Goal: Task Accomplishment & Management: Use online tool/utility

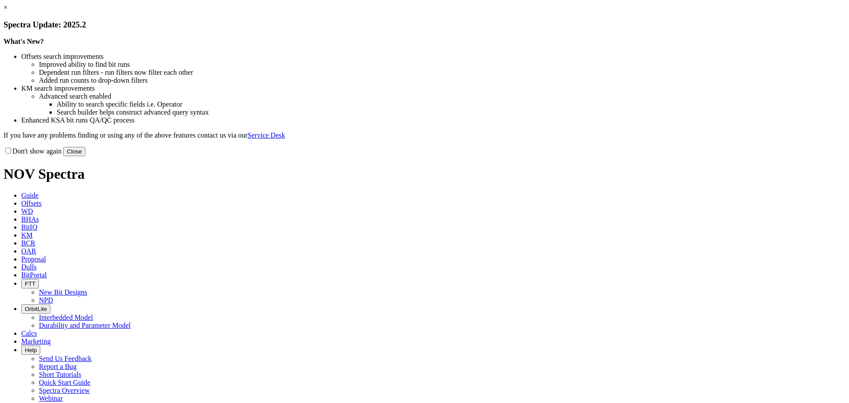
drag, startPoint x: 606, startPoint y: 241, endPoint x: 508, endPoint y: 187, distance: 111.4
click at [85, 156] on button "Close" at bounding box center [74, 151] width 22 height 9
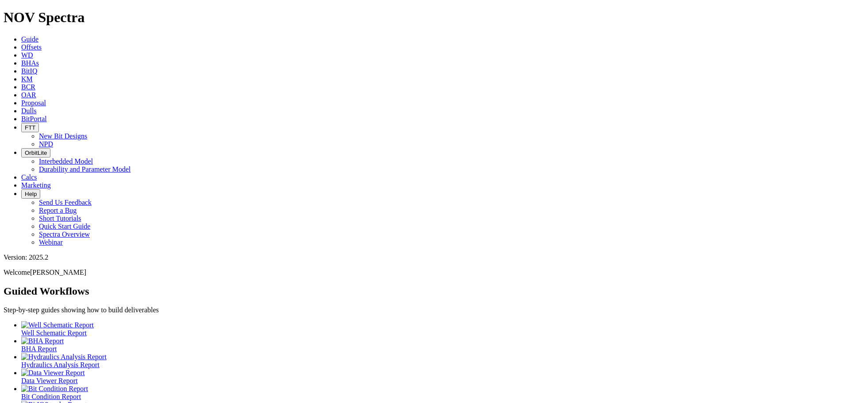
click at [42, 43] on span "Offsets" at bounding box center [31, 47] width 20 height 8
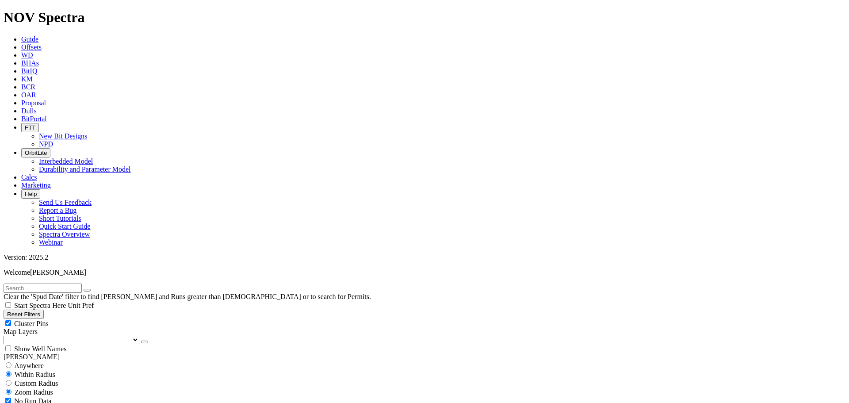
click at [64, 283] on input "text" at bounding box center [43, 287] width 78 height 9
click at [28, 283] on input "text" at bounding box center [43, 287] width 78 height 9
drag, startPoint x: 34, startPoint y: 40, endPoint x: 4, endPoint y: 40, distance: 29.6
click at [4, 283] on form "Geffert" at bounding box center [425, 287] width 842 height 9
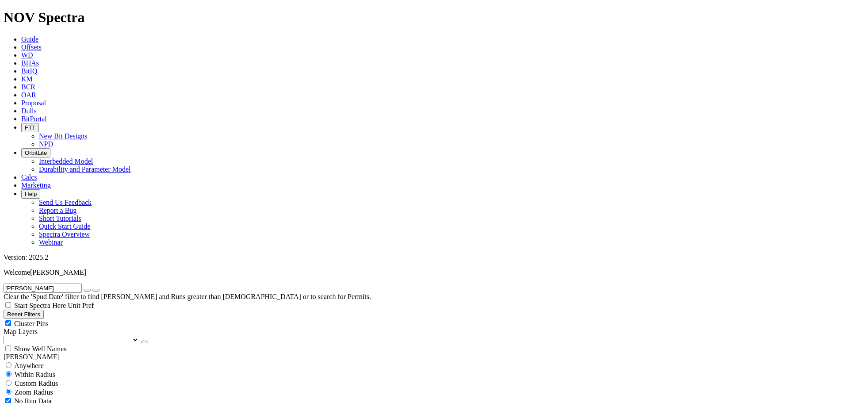
type input "blackwell"
click at [92, 289] on button "submit" at bounding box center [95, 290] width 7 height 3
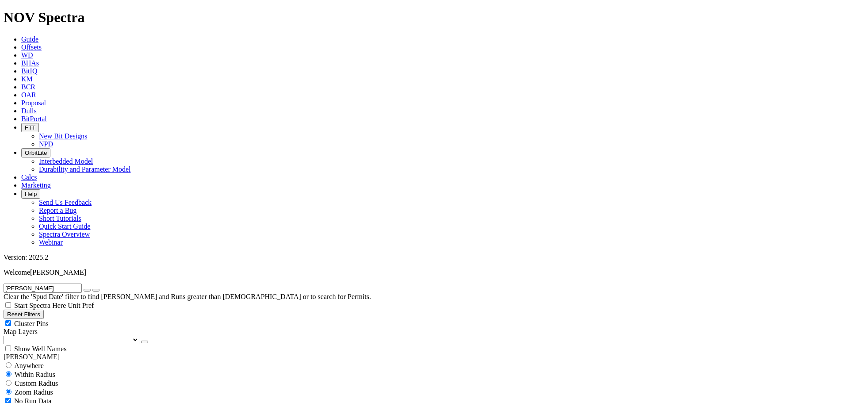
scroll to position [206, 0]
select select "13.5"
checkbox input "false"
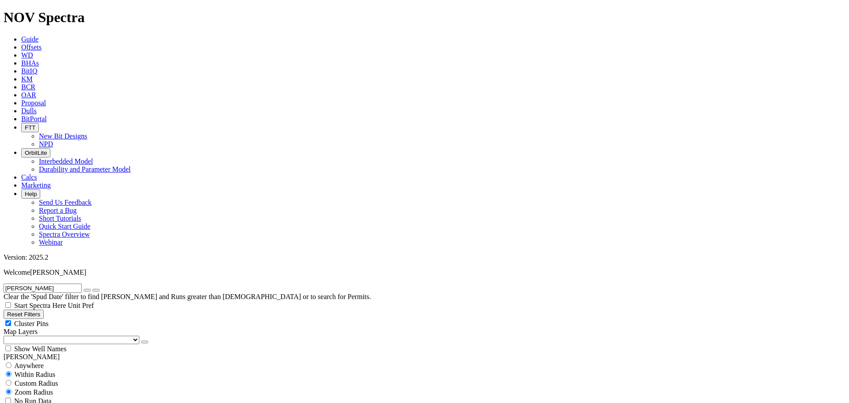
click at [87, 290] on icon "button" at bounding box center [87, 290] width 0 height 0
click at [37, 283] on input "text" at bounding box center [43, 287] width 78 height 9
type input "a305129"
click at [92, 289] on button "submit" at bounding box center [95, 290] width 7 height 3
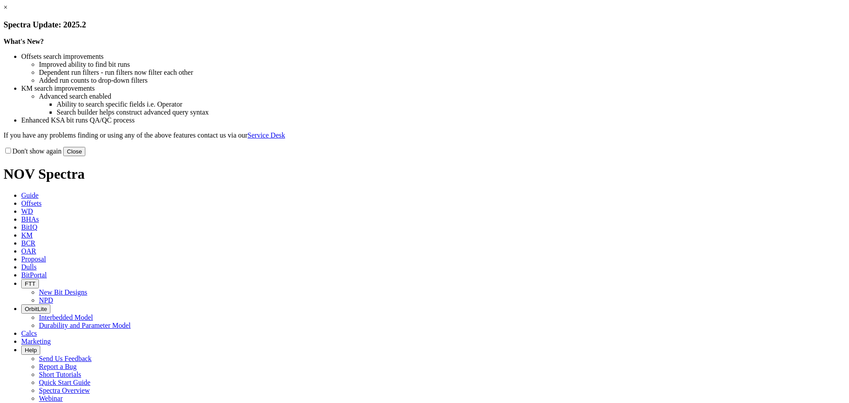
drag, startPoint x: 596, startPoint y: 242, endPoint x: 509, endPoint y: 181, distance: 106.3
click at [85, 156] on button "Close" at bounding box center [74, 151] width 22 height 9
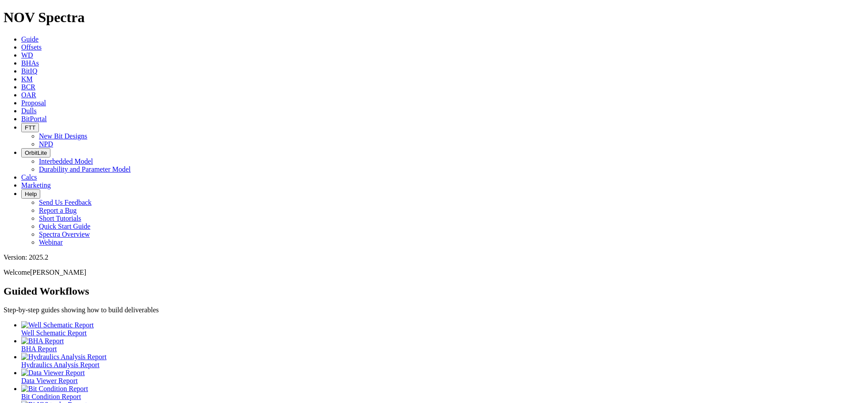
click at [42, 43] on link "Offsets" at bounding box center [31, 47] width 20 height 8
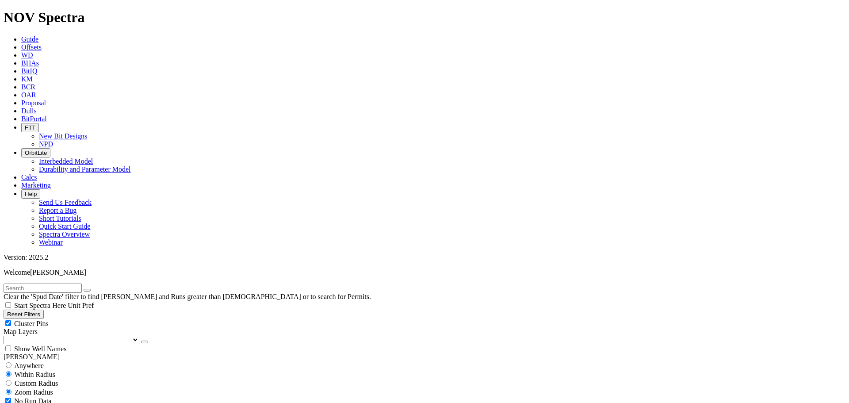
click at [53, 283] on input "text" at bounding box center [43, 287] width 78 height 9
type input "Natho"
click at [92, 289] on button "submit" at bounding box center [95, 290] width 7 height 3
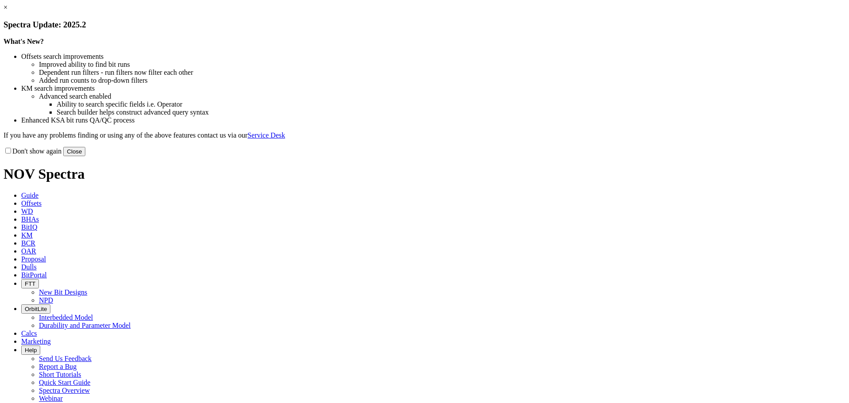
drag, startPoint x: 600, startPoint y: 241, endPoint x: 595, endPoint y: 240, distance: 4.6
click at [85, 156] on button "Close" at bounding box center [74, 151] width 22 height 9
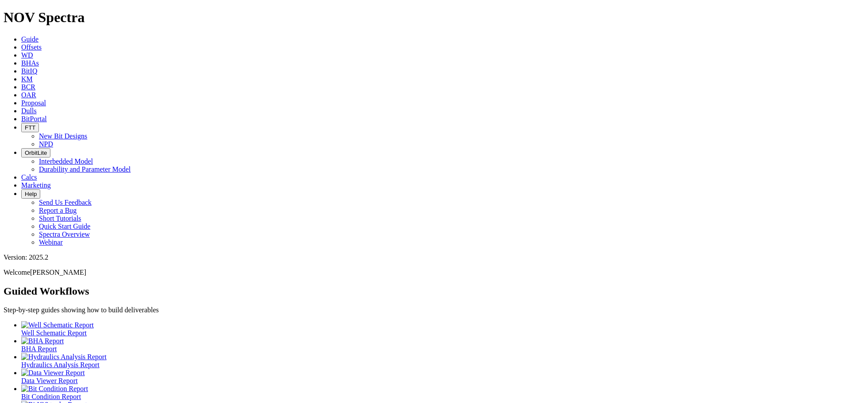
click at [42, 43] on span "Offsets" at bounding box center [31, 47] width 20 height 8
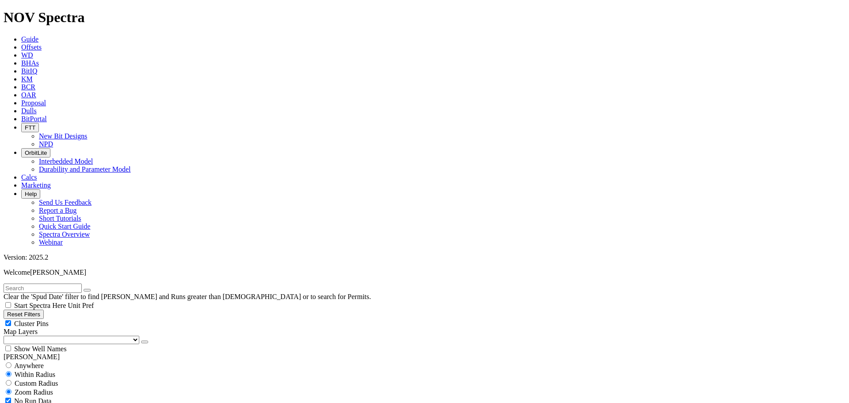
click at [90, 319] on div "Cluster Pins" at bounding box center [425, 323] width 842 height 9
checkbox input "false"
drag, startPoint x: 46, startPoint y: 90, endPoint x: 46, endPoint y: 96, distance: 6.2
click at [46, 336] on select "US Counties Alberta, CA Townships British Columbia, CA Townships British Columb…" at bounding box center [72, 340] width 136 height 8
click at [7, 336] on select "US Counties Alberta, CA Townships British Columbia, CA Townships British Columb…" at bounding box center [72, 340] width 136 height 8
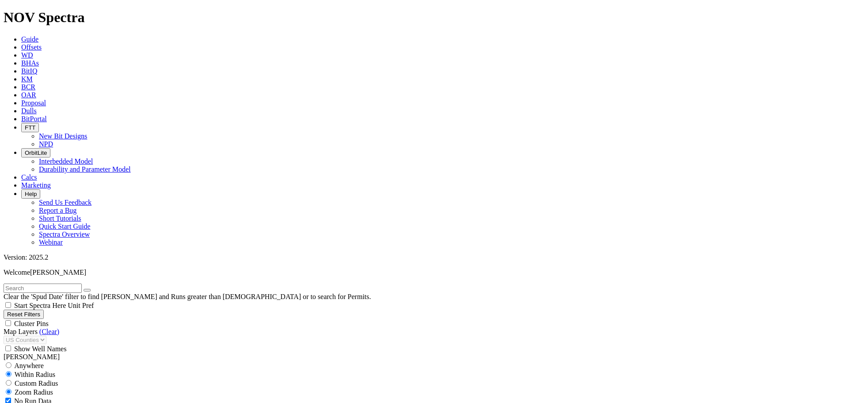
click at [69, 283] on input "text" at bounding box center [43, 287] width 78 height 9
type input "A316909"
click at [92, 289] on button "submit" at bounding box center [95, 290] width 7 height 3
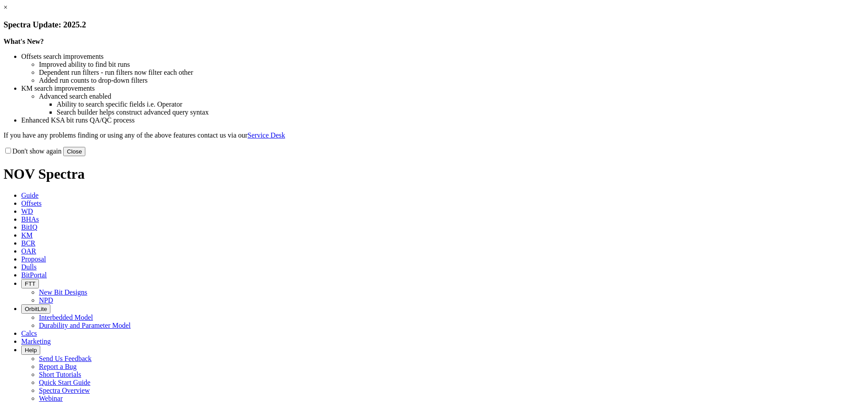
click at [85, 156] on button "Close" at bounding box center [74, 151] width 22 height 9
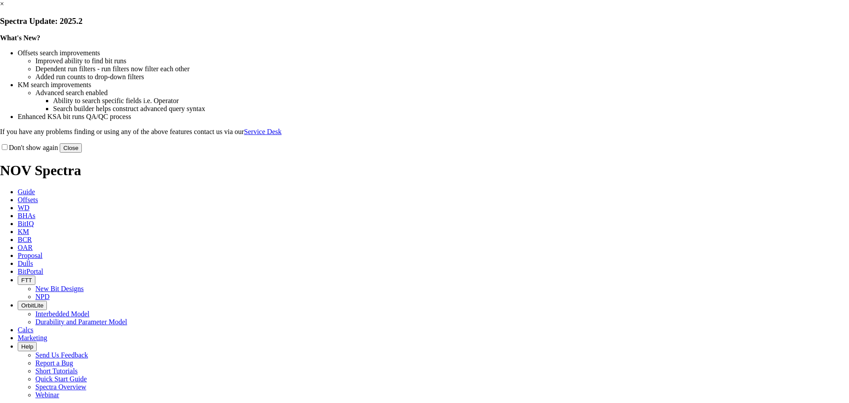
click at [82, 153] on button "Close" at bounding box center [71, 147] width 22 height 9
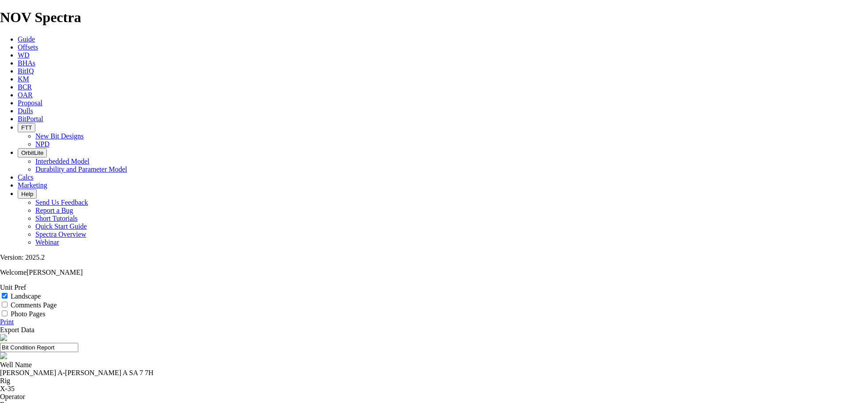
click at [8, 310] on input "Photo Pages" at bounding box center [5, 313] width 6 height 6
checkbox input "true"
click at [14, 318] on link "Print" at bounding box center [7, 322] width 14 height 8
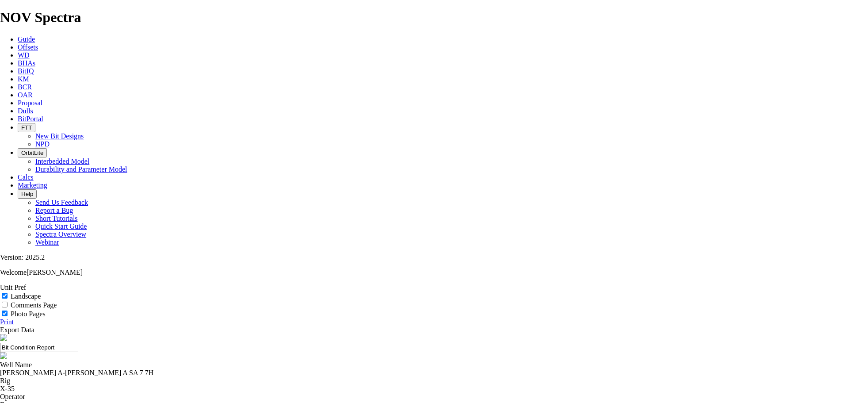
scroll to position [0, 0]
drag, startPoint x: 255, startPoint y: 78, endPoint x: 351, endPoint y: 81, distance: 96.9
click at [351, 369] on div "[PERSON_NAME] A-[PERSON_NAME] A SA 7 7H" at bounding box center [424, 373] width 849 height 8
copy div "[PERSON_NAME] A-[PERSON_NAME] A SA 7 7H"
click at [14, 318] on link "Print" at bounding box center [7, 322] width 14 height 8
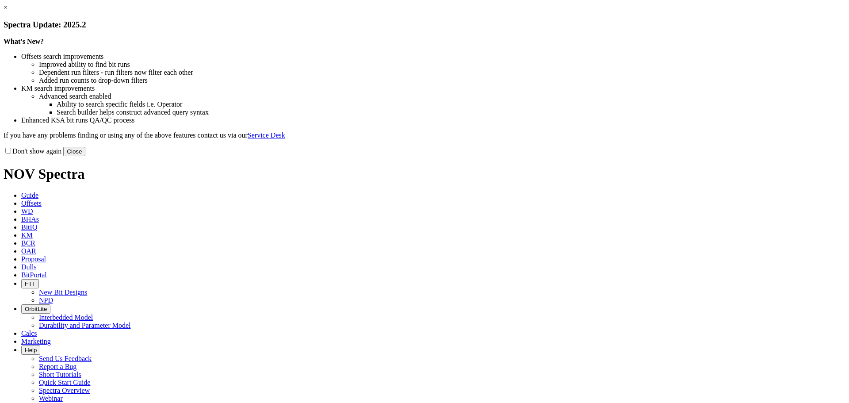
click at [85, 156] on button "Close" at bounding box center [74, 151] width 22 height 9
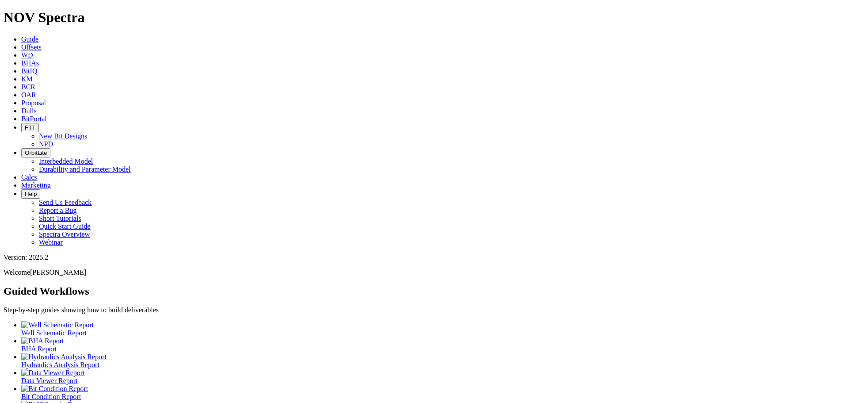
click at [21, 43] on icon at bounding box center [21, 47] width 0 height 8
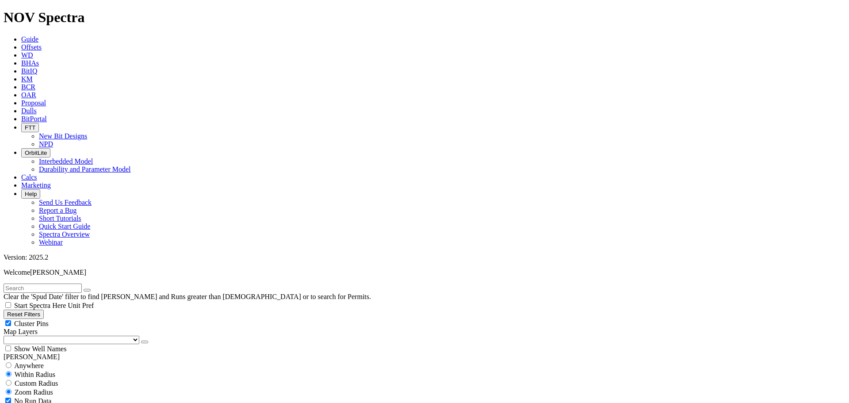
drag, startPoint x: 88, startPoint y: 64, endPoint x: 69, endPoint y: 77, distance: 23.2
click at [88, 319] on div "Cluster Pins" at bounding box center [425, 323] width 842 height 9
checkbox input "false"
click at [41, 336] on select "US Counties Alberta, CA Townships British Columbia, CA Townships British Columb…" at bounding box center [72, 340] width 136 height 8
click at [7, 336] on select "US Counties Alberta, CA Townships British Columbia, CA Townships British Columb…" at bounding box center [72, 340] width 136 height 8
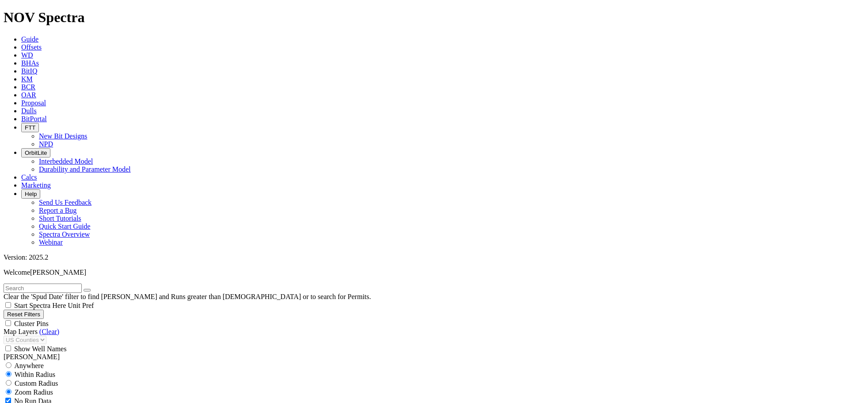
scroll to position [163, 0]
click at [51, 283] on input "text" at bounding box center [43, 287] width 78 height 9
type input "A307851"
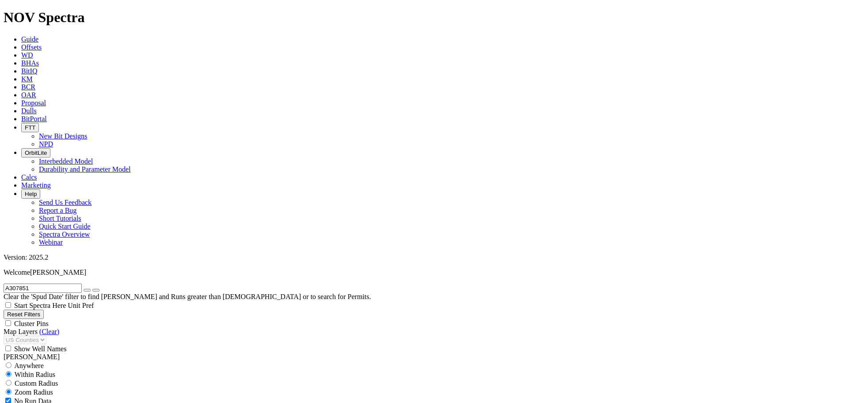
click at [99, 289] on button "submit" at bounding box center [95, 290] width 7 height 3
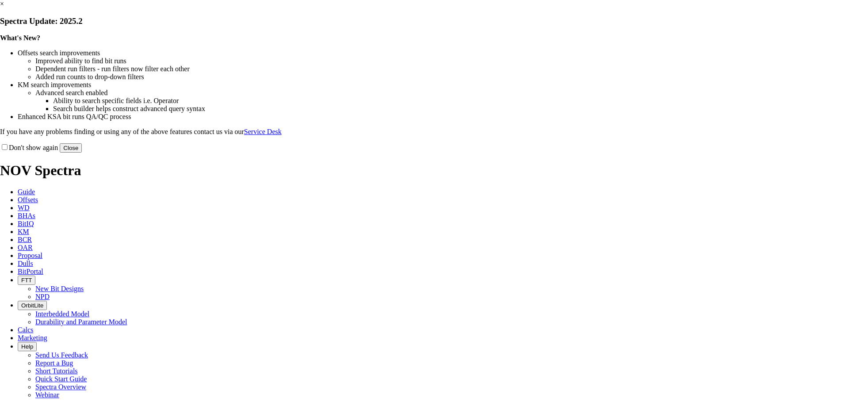
click at [82, 153] on button "Close" at bounding box center [71, 147] width 22 height 9
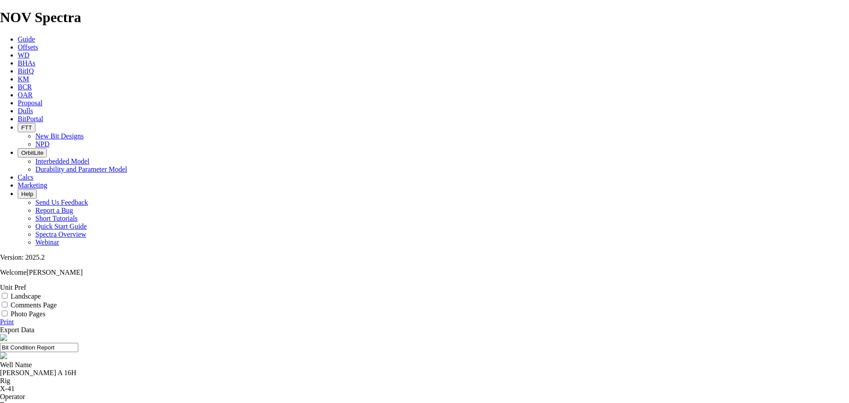
scroll to position [0, 0]
click at [8, 310] on input "Photo Pages" at bounding box center [5, 313] width 6 height 6
checkbox input "true"
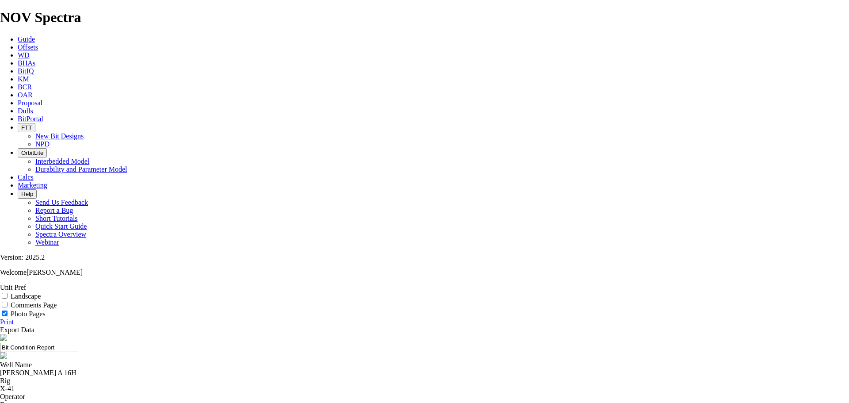
drag, startPoint x: 297, startPoint y: 86, endPoint x: 336, endPoint y: 86, distance: 38.5
click at [336, 369] on div "[PERSON_NAME] A 16H" at bounding box center [424, 373] width 849 height 8
copy div "[PERSON_NAME] A 16H"
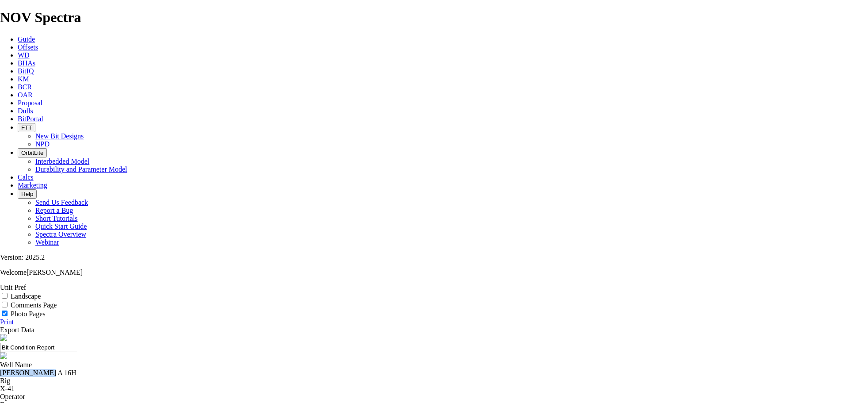
click at [8, 301] on input "Comments Page" at bounding box center [5, 304] width 6 height 6
checkbox input "false"
click at [14, 318] on link "Print" at bounding box center [7, 322] width 14 height 8
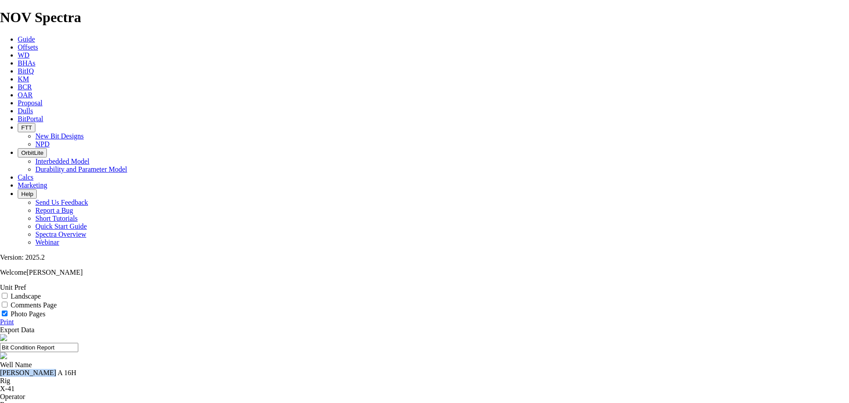
click at [14, 318] on link "Print" at bounding box center [7, 322] width 14 height 8
click at [8, 310] on input "Photo Pages" at bounding box center [5, 313] width 6 height 6
checkbox input "false"
click at [14, 318] on link "Print" at bounding box center [7, 322] width 14 height 8
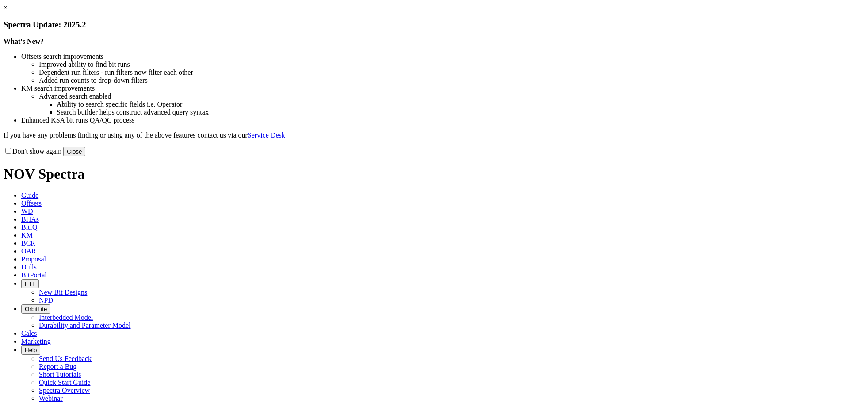
drag, startPoint x: 604, startPoint y: 241, endPoint x: 594, endPoint y: 236, distance: 10.9
click at [85, 156] on button "Close" at bounding box center [74, 151] width 22 height 9
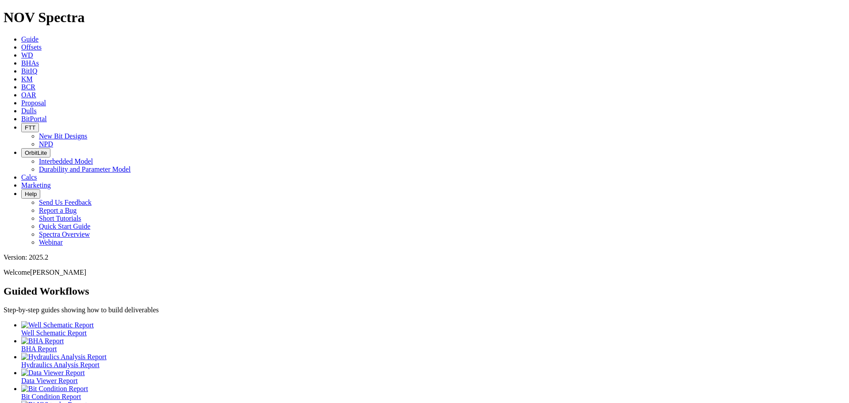
click at [42, 43] on span "Offsets" at bounding box center [31, 47] width 20 height 8
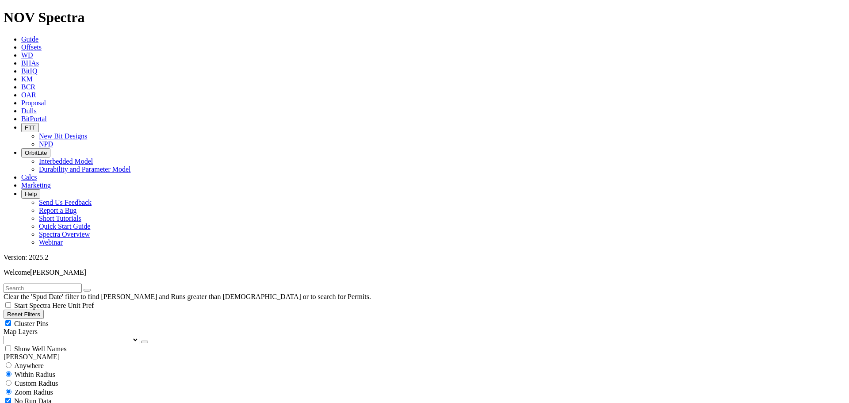
click at [90, 319] on div "Cluster Pins" at bounding box center [425, 323] width 842 height 9
checkbox input "false"
click at [54, 336] on select "US Counties Alberta, CA Townships British Columbia, CA Townships British Columb…" at bounding box center [72, 340] width 136 height 8
click at [7, 336] on select "US Counties Alberta, CA Townships British Columbia, CA Townships British Columb…" at bounding box center [72, 340] width 136 height 8
click at [26, 283] on input "text" at bounding box center [43, 287] width 78 height 9
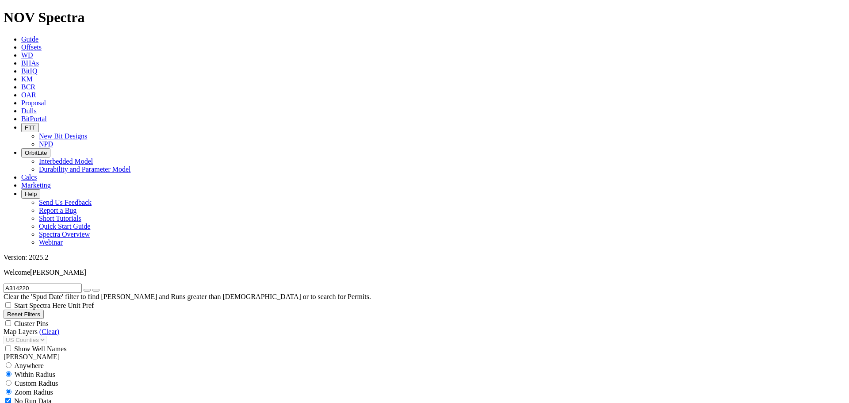
type input "A314220"
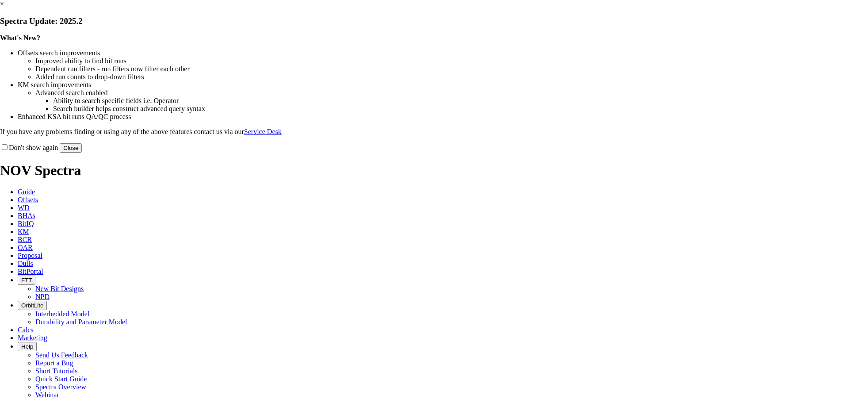
click at [82, 153] on button "Close" at bounding box center [71, 147] width 22 height 9
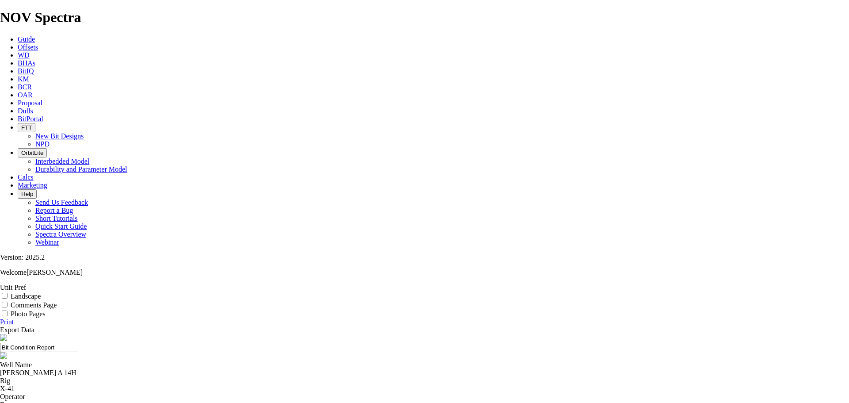
click at [8, 310] on input "Photo Pages" at bounding box center [5, 313] width 6 height 6
checkbox input "true"
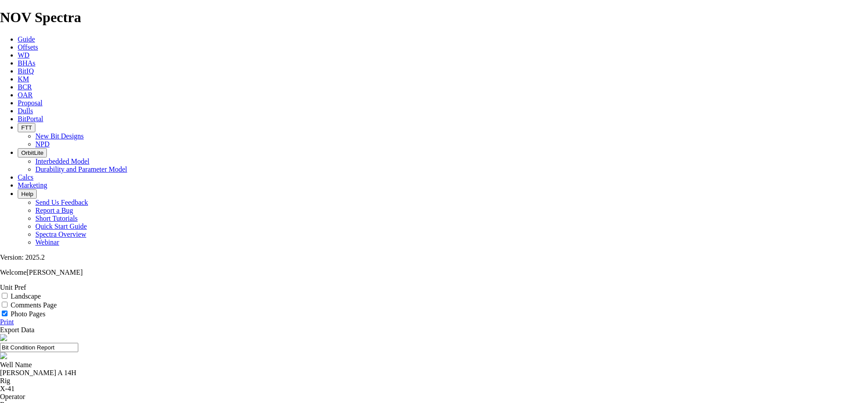
type textarea "DBR from Gauge Pad Erosion"
drag, startPoint x: 295, startPoint y: 85, endPoint x: 335, endPoint y: 87, distance: 39.4
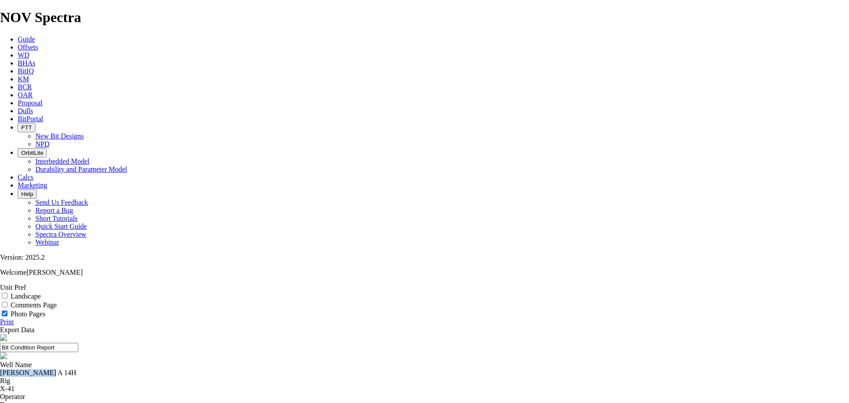
click at [335, 361] on div "Well Name GEFFERT A 14H" at bounding box center [424, 369] width 849 height 16
copy div "GEFFERT A 14H"
click at [14, 318] on link "Print" at bounding box center [7, 322] width 14 height 8
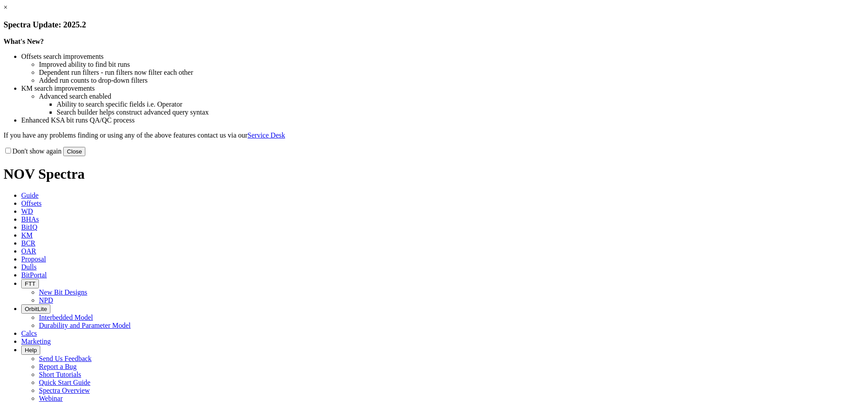
click at [85, 156] on button "Close" at bounding box center [74, 151] width 22 height 9
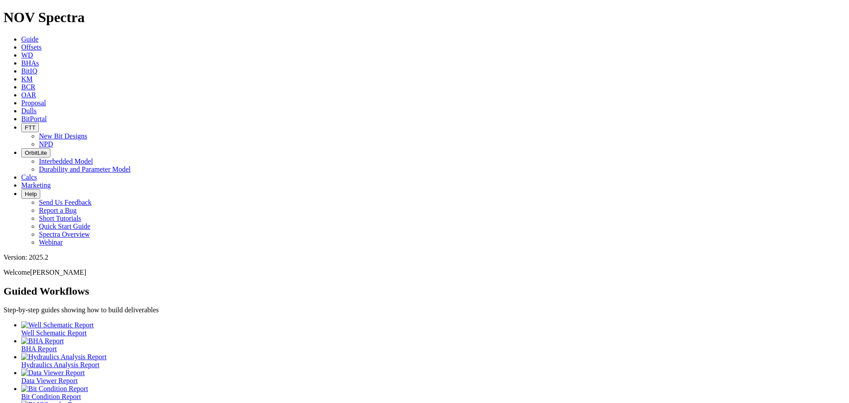
click at [42, 43] on link "Offsets" at bounding box center [31, 47] width 20 height 8
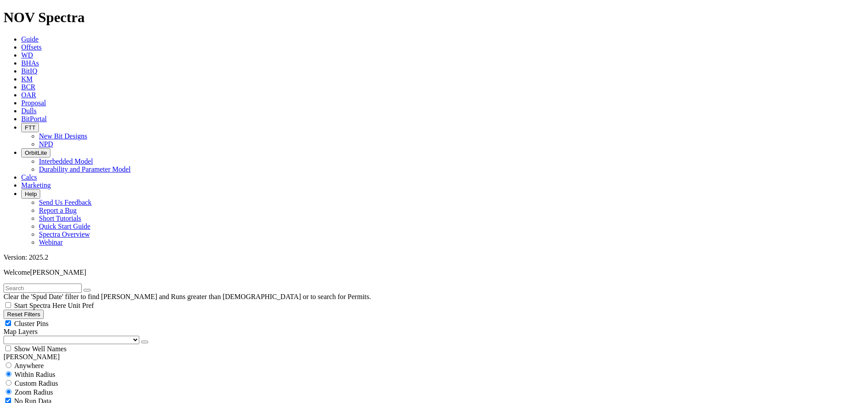
click at [89, 319] on div "Cluster Pins" at bounding box center [425, 323] width 842 height 9
checkbox input "false"
click at [55, 336] on select "US Counties Alberta, CA Townships British Columbia, CA Townships British Columb…" at bounding box center [72, 340] width 136 height 8
click at [7, 336] on select "US Counties Alberta, CA Townships British Columbia, CA Townships British Columb…" at bounding box center [72, 340] width 136 height 8
click at [34, 283] on input "text" at bounding box center [43, 287] width 78 height 9
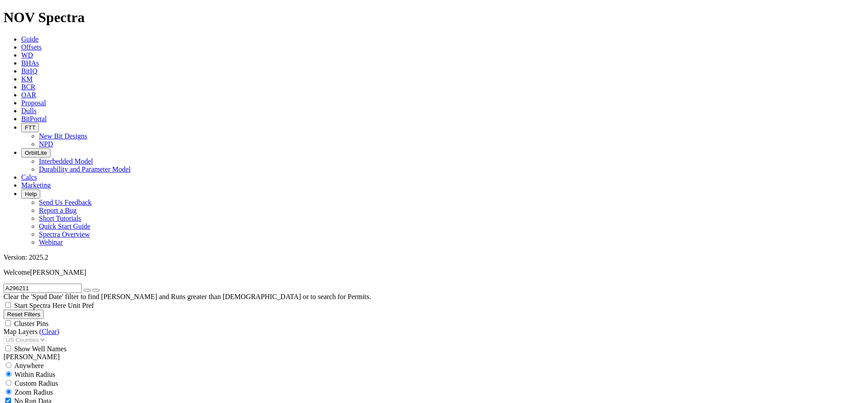
type input "A296211"
click at [92, 289] on button "submit" at bounding box center [95, 290] width 7 height 3
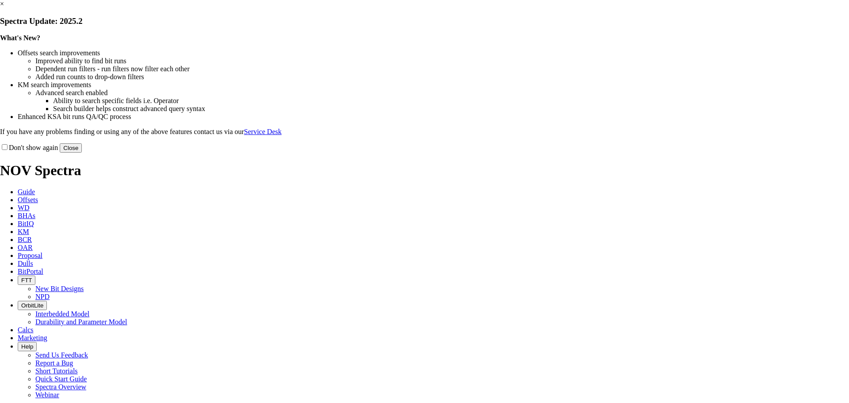
click at [82, 153] on button "Close" at bounding box center [71, 147] width 22 height 9
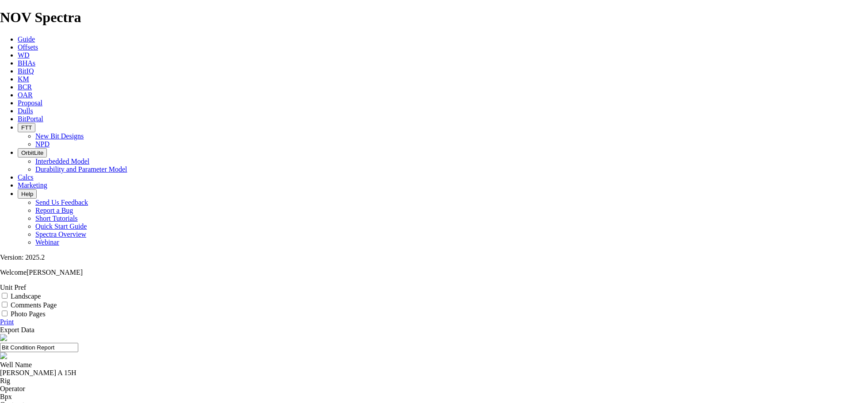
click at [33, 107] on span "Dulls" at bounding box center [25, 111] width 15 height 8
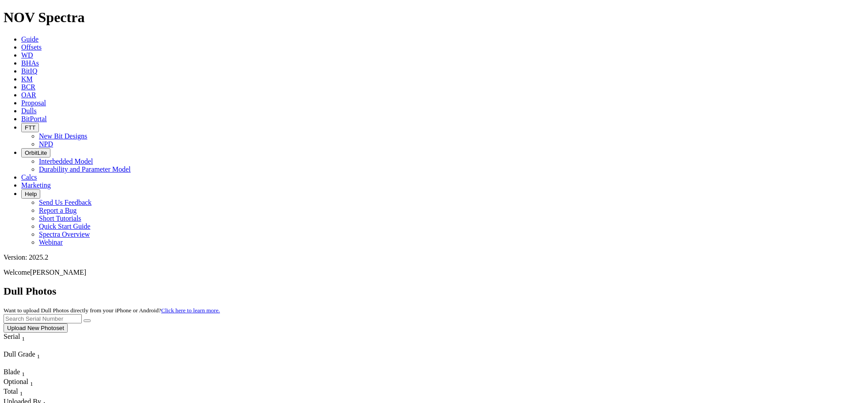
click at [82, 314] on input "text" at bounding box center [43, 318] width 78 height 9
type input "a296211"
click at [84, 319] on button "submit" at bounding box center [87, 320] width 7 height 3
click at [42, 43] on span "Offsets" at bounding box center [31, 47] width 20 height 8
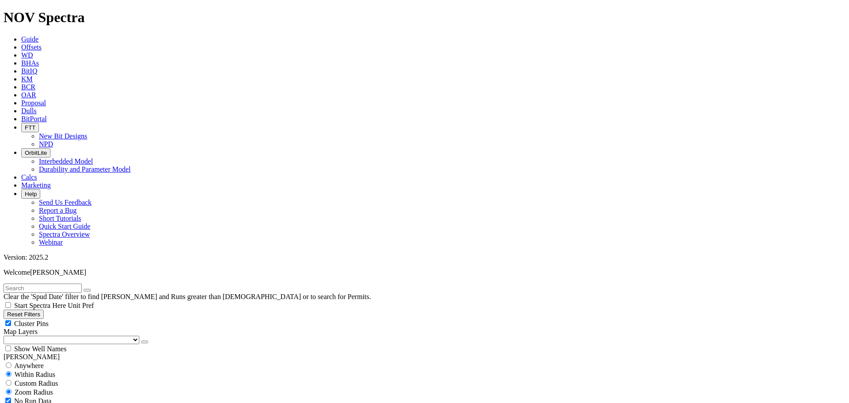
scroll to position [381, 0]
click at [87, 319] on div "Cluster Pins" at bounding box center [425, 323] width 842 height 9
checkbox input "false"
click at [48, 336] on select "US Counties Alberta, CA Townships British Columbia, CA Townships British Columb…" at bounding box center [72, 340] width 136 height 8
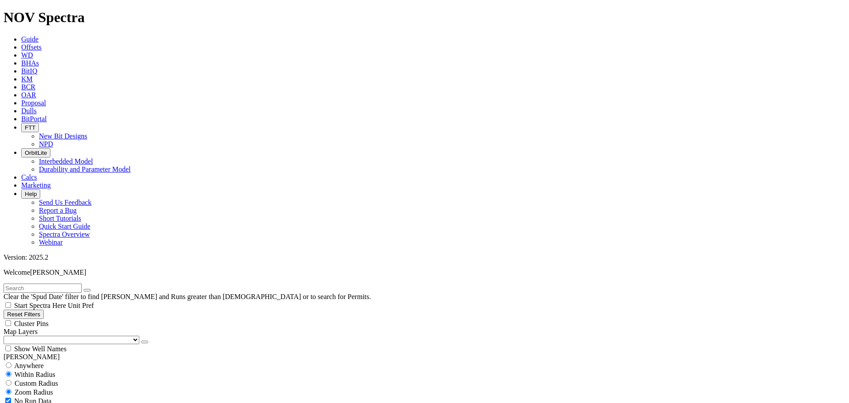
click at [27, 283] on input "text" at bounding box center [43, 287] width 78 height 9
type input "A296211"
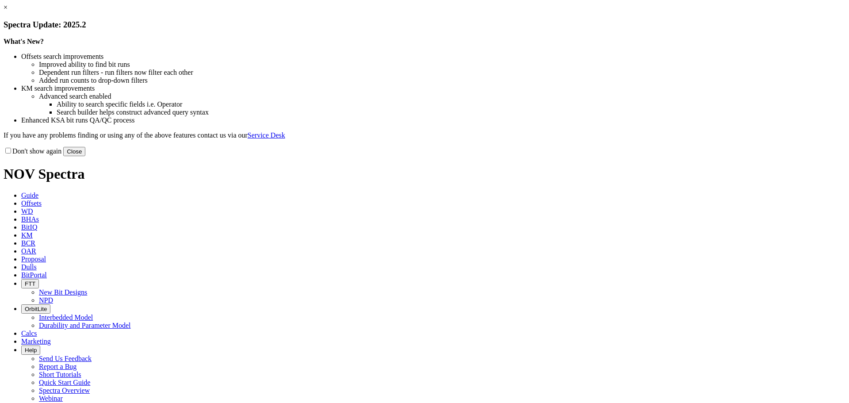
click at [85, 156] on button "Close" at bounding box center [74, 151] width 22 height 9
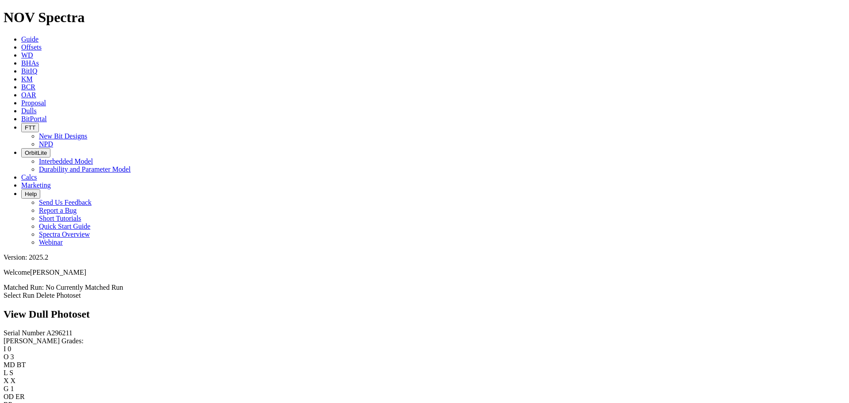
click at [34, 291] on link "Select Run" at bounding box center [19, 295] width 31 height 8
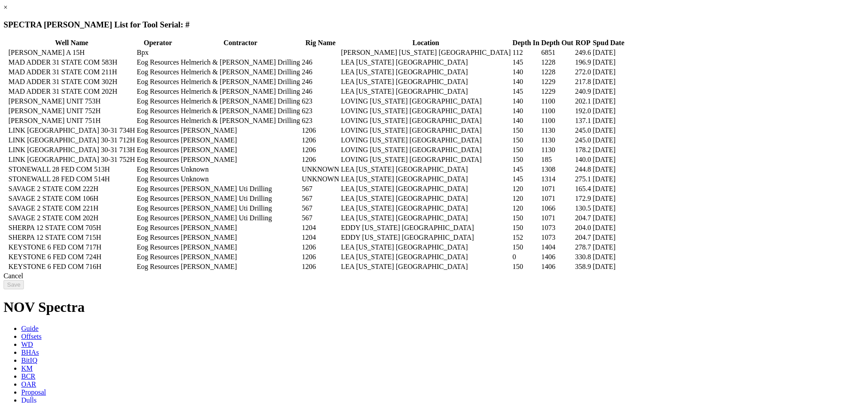
click at [5, 53] on icon at bounding box center [5, 53] width 0 height 0
click at [24, 289] on input "Save" at bounding box center [14, 284] width 20 height 9
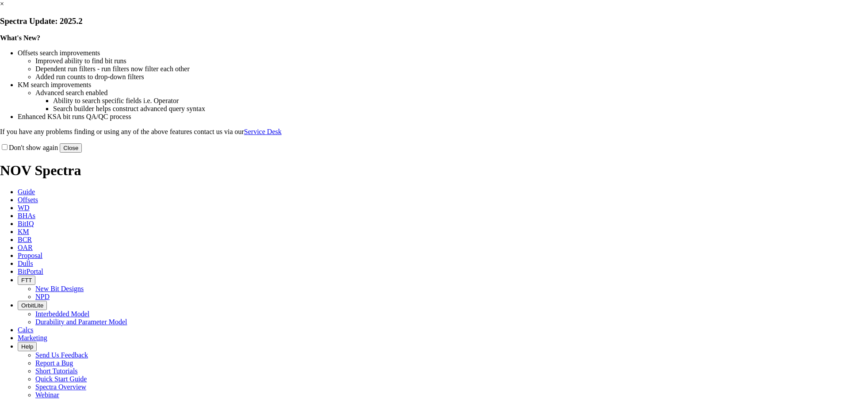
click at [82, 153] on button "Close" at bounding box center [71, 147] width 22 height 9
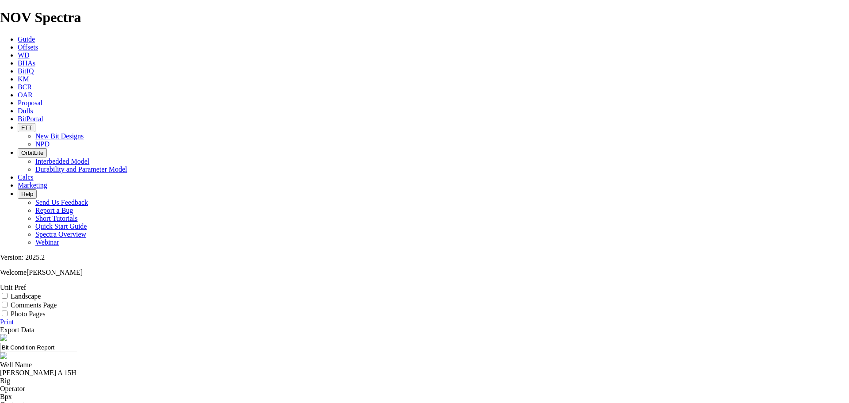
click at [8, 310] on input "Photo Pages" at bounding box center [5, 313] width 6 height 6
checkbox input "true"
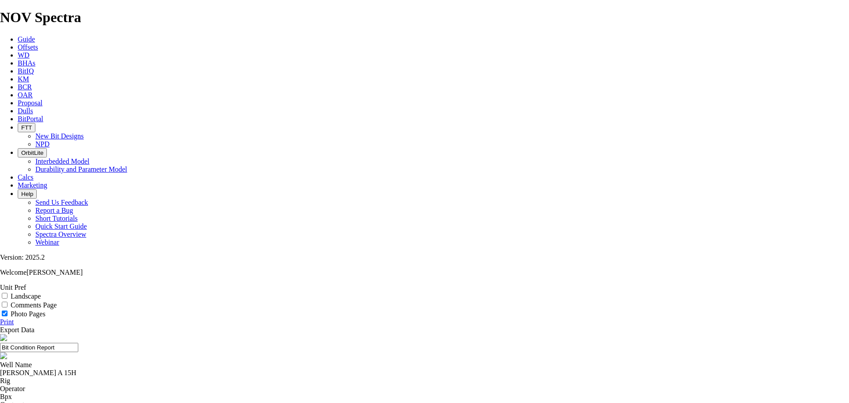
scroll to position [1031, 0]
click at [8, 301] on input "Comments Page" at bounding box center [5, 304] width 6 height 6
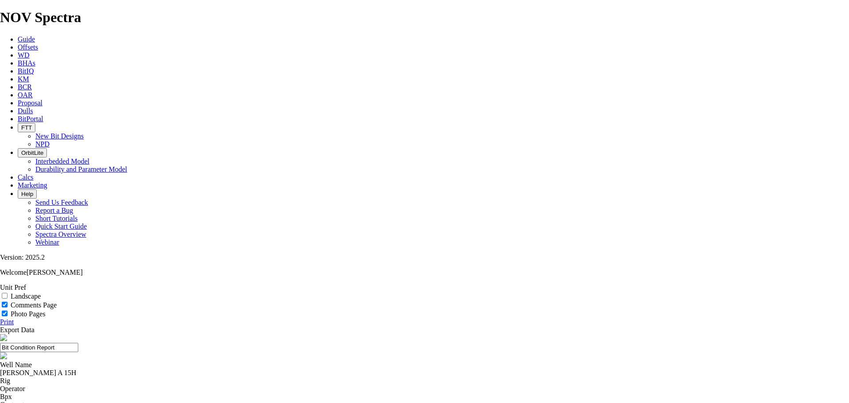
click at [8, 301] on input "Comments Page" at bounding box center [5, 304] width 6 height 6
checkbox input "false"
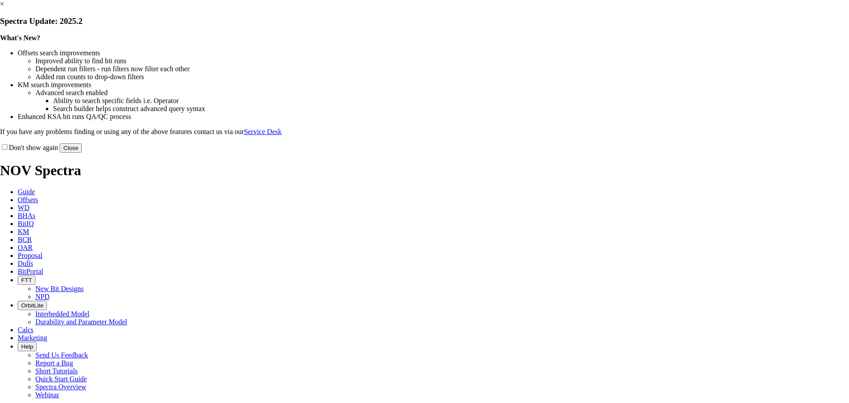
click at [82, 153] on button "Close" at bounding box center [71, 147] width 22 height 9
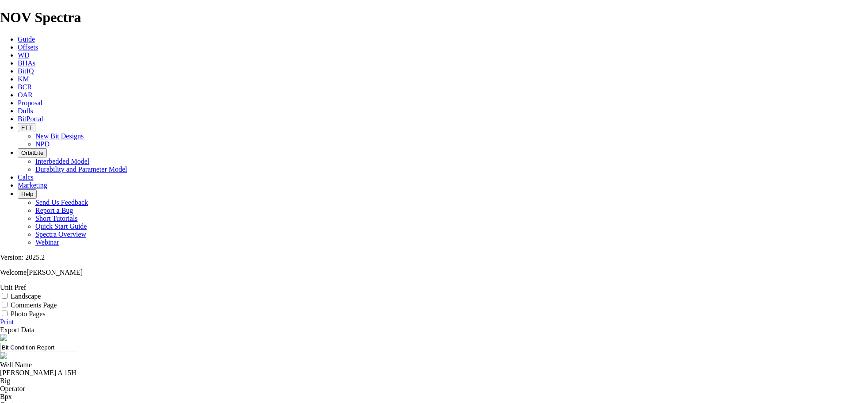
scroll to position [107, 0]
drag, startPoint x: 797, startPoint y: 74, endPoint x: 642, endPoint y: 129, distance: 164.4
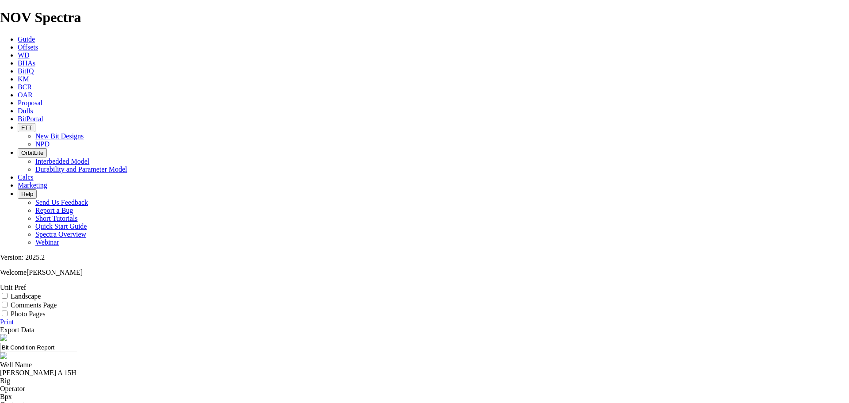
scroll to position [0, 0]
click at [8, 310] on input "Photo Pages" at bounding box center [5, 313] width 6 height 6
checkbox input "true"
drag, startPoint x: 296, startPoint y: 86, endPoint x: 335, endPoint y: 86, distance: 38.9
click at [335, 369] on div "GEFFERT A 15H" at bounding box center [424, 373] width 849 height 8
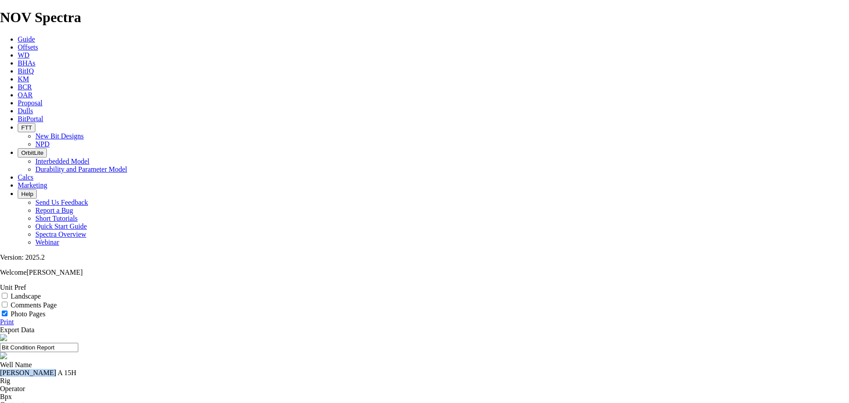
copy div "GEFFERT A 15H"
click at [14, 318] on link "Print" at bounding box center [7, 322] width 14 height 8
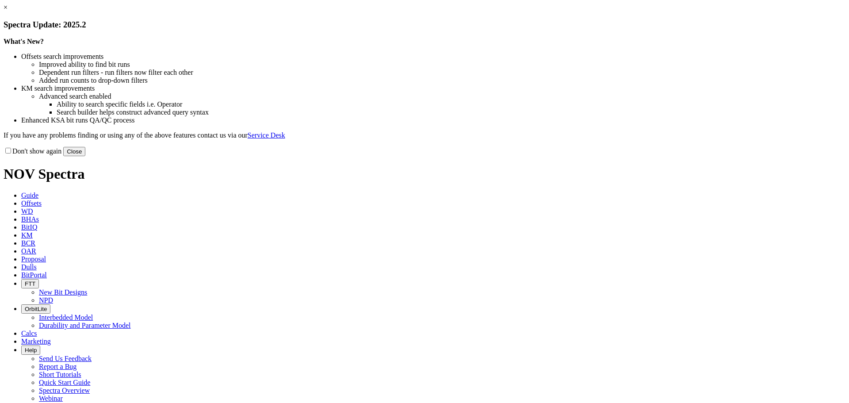
click at [85, 156] on button "Close" at bounding box center [74, 151] width 22 height 9
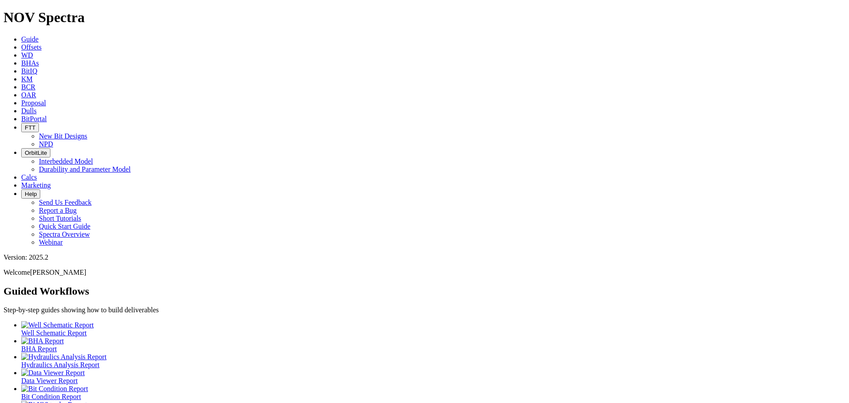
click at [42, 43] on span "Offsets" at bounding box center [31, 47] width 20 height 8
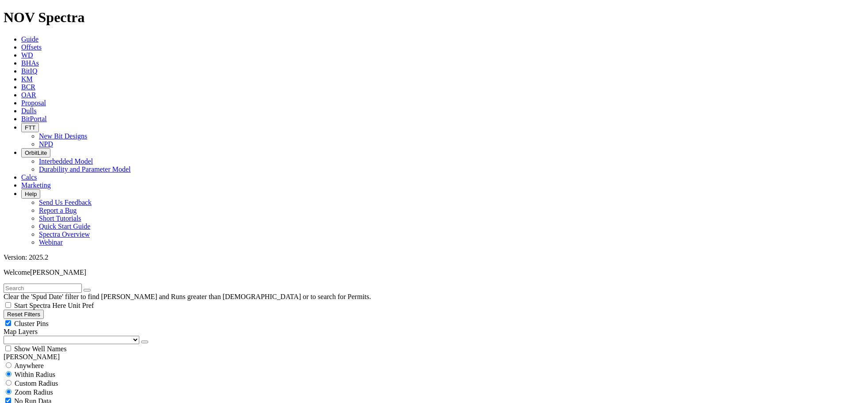
click at [44, 283] on input "text" at bounding box center [43, 287] width 78 height 9
type input "A305129"
click at [92, 289] on button "submit" at bounding box center [95, 290] width 7 height 3
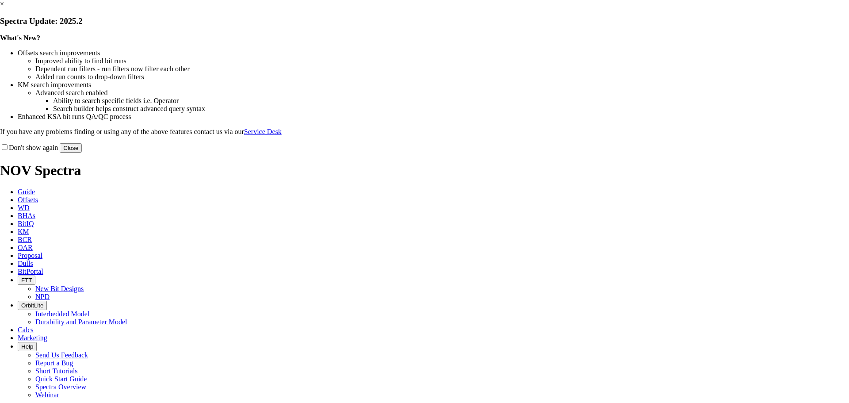
click at [82, 153] on button "Close" at bounding box center [71, 147] width 22 height 9
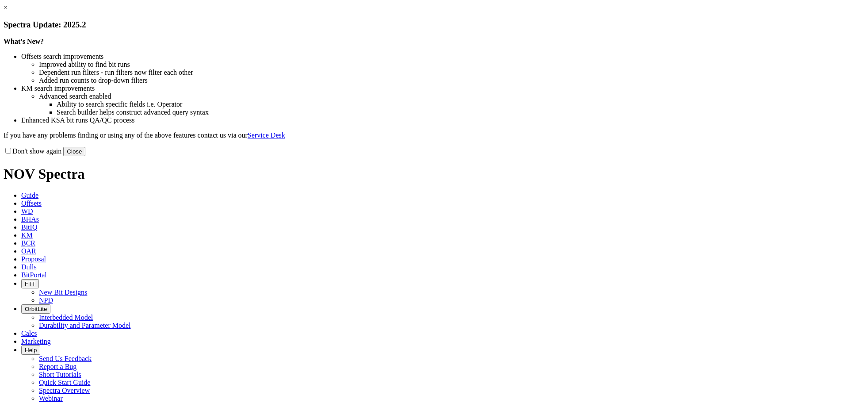
drag, startPoint x: 596, startPoint y: 245, endPoint x: 522, endPoint y: 194, distance: 90.0
click at [85, 156] on button "Close" at bounding box center [74, 151] width 22 height 9
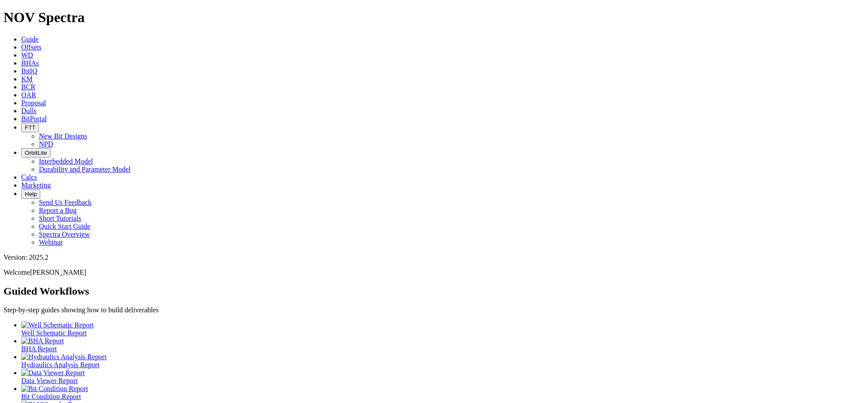
click at [42, 43] on span "Offsets" at bounding box center [31, 47] width 20 height 8
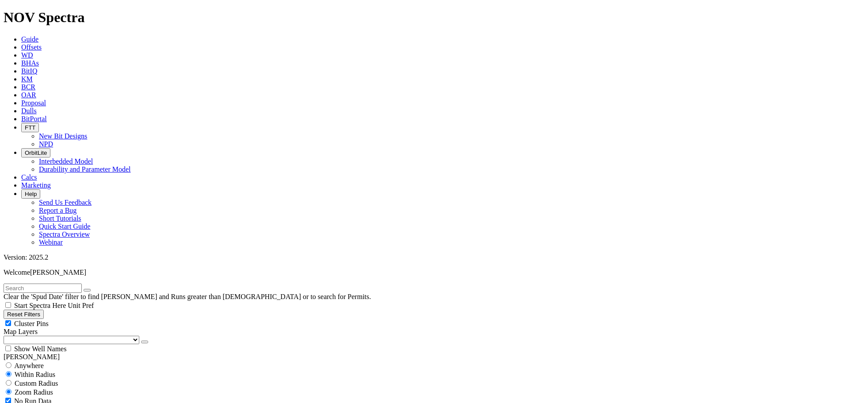
click at [86, 319] on div "Cluster Pins" at bounding box center [425, 323] width 842 height 9
checkbox input "false"
click at [49, 336] on select "US Counties [GEOGRAPHIC_DATA], [GEOGRAPHIC_DATA] [GEOGRAPHIC_DATA], [GEOGRAPHIC…" at bounding box center [72, 340] width 136 height 8
click at [7, 336] on select "US Counties [GEOGRAPHIC_DATA], [GEOGRAPHIC_DATA] [GEOGRAPHIC_DATA], [GEOGRAPHIC…" at bounding box center [72, 340] width 136 height 8
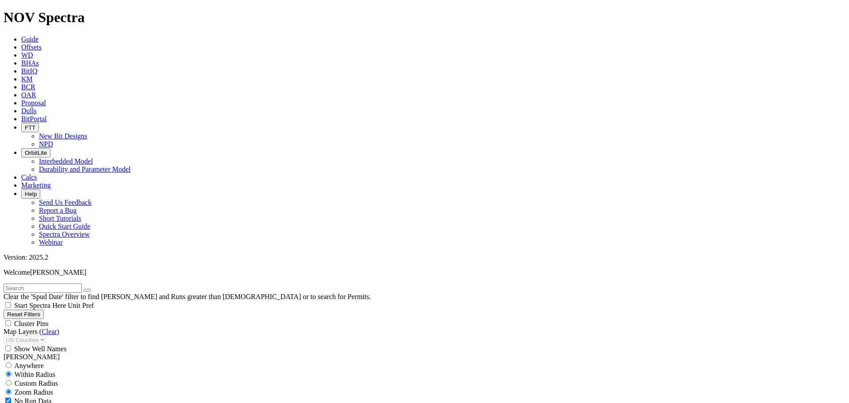
select select "12.25"
checkbox input "false"
select select "? number:12.25 ?"
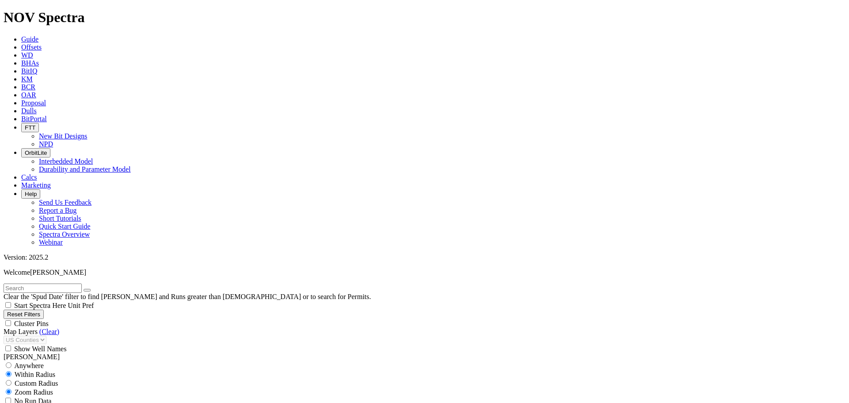
scroll to position [309, 0]
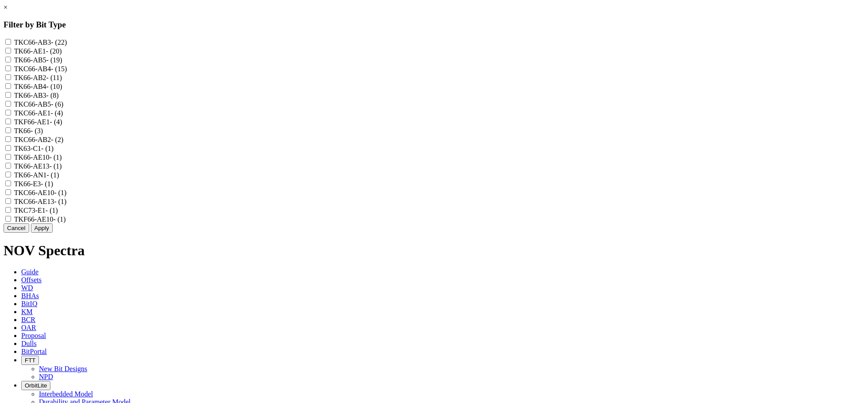
click at [11, 53] on input "TK66-AE1 - (20)" at bounding box center [8, 51] width 6 height 6
checkbox input "true"
click at [11, 115] on input "TKC66-AE1 - (4)" at bounding box center [8, 113] width 6 height 6
checkbox input "true"
click at [11, 124] on input "TKF66-AE1 - (4)" at bounding box center [8, 121] width 6 height 6
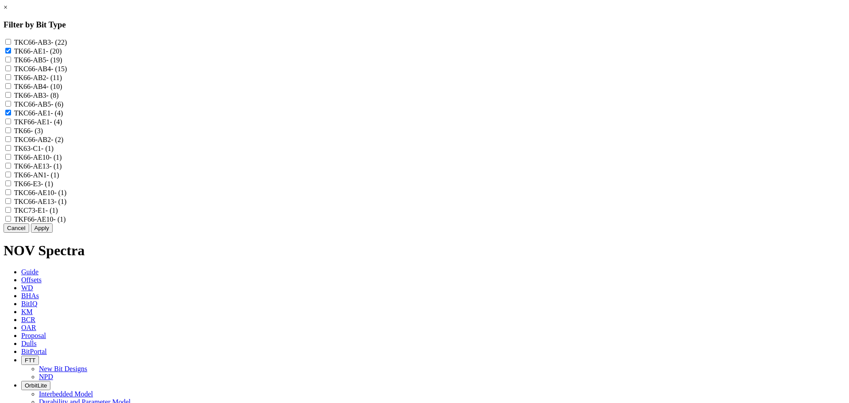
checkbox input "true"
click at [11, 160] on input "TK66-AE10 - (1)" at bounding box center [8, 157] width 6 height 6
checkbox input "true"
click at [11, 168] on input "TK66-AE13 - (1)" at bounding box center [8, 166] width 6 height 6
checkbox input "true"
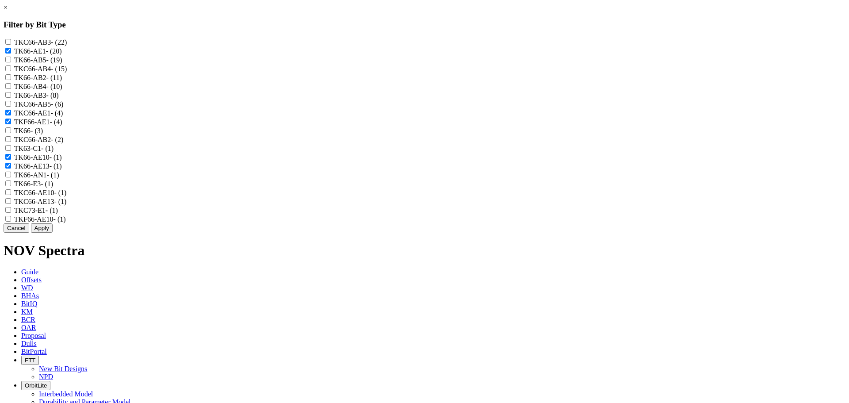
click at [11, 195] on input "TKC66-AE10 - (1)" at bounding box center [8, 192] width 6 height 6
checkbox input "true"
click at [11, 204] on input "TKC66-AE13 - (1)" at bounding box center [8, 201] width 6 height 6
checkbox input "true"
click at [11, 221] on input "TKF66-AE10 - (1)" at bounding box center [8, 219] width 6 height 6
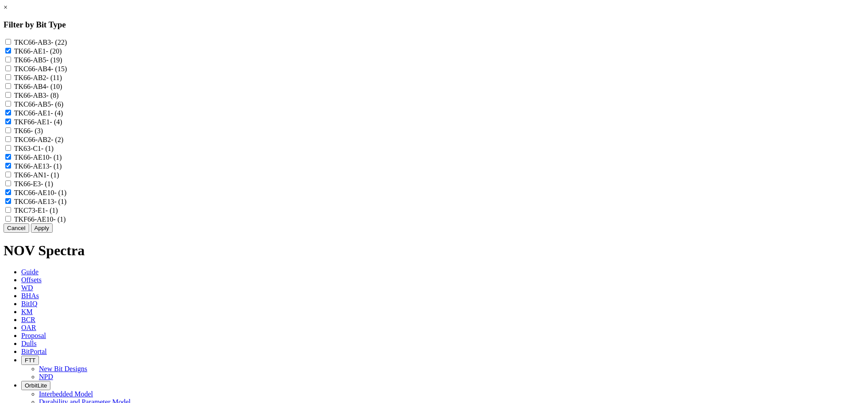
checkbox input "true"
click at [53, 233] on button "Apply" at bounding box center [42, 227] width 22 height 9
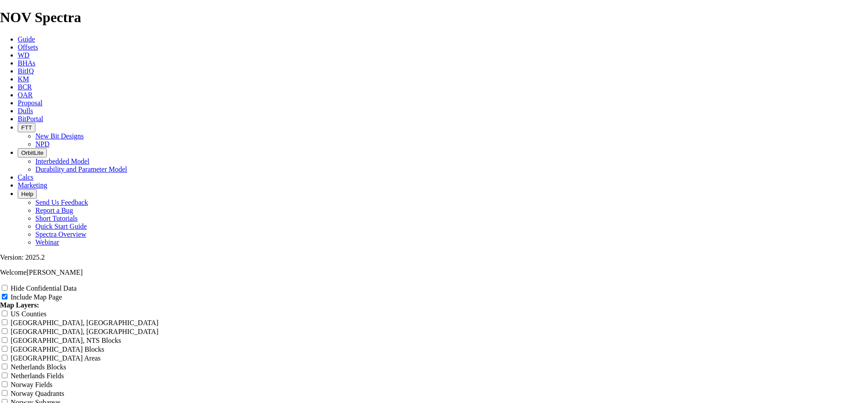
scroll to position [928, 0]
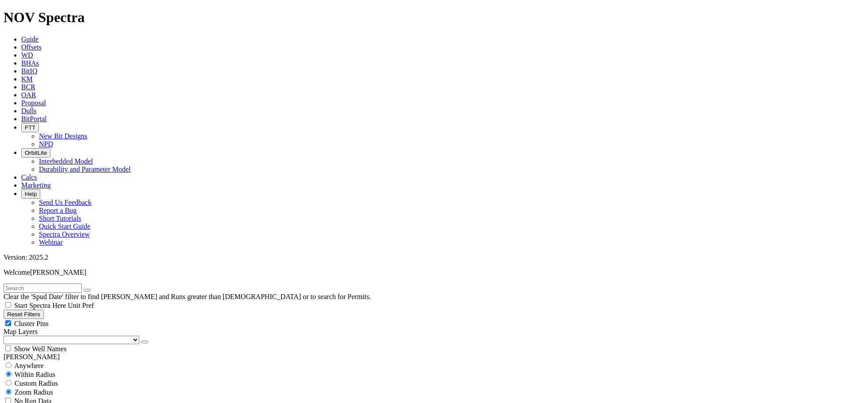
scroll to position [619, 0]
drag, startPoint x: 121, startPoint y: 164, endPoint x: 147, endPoint y: 165, distance: 25.7
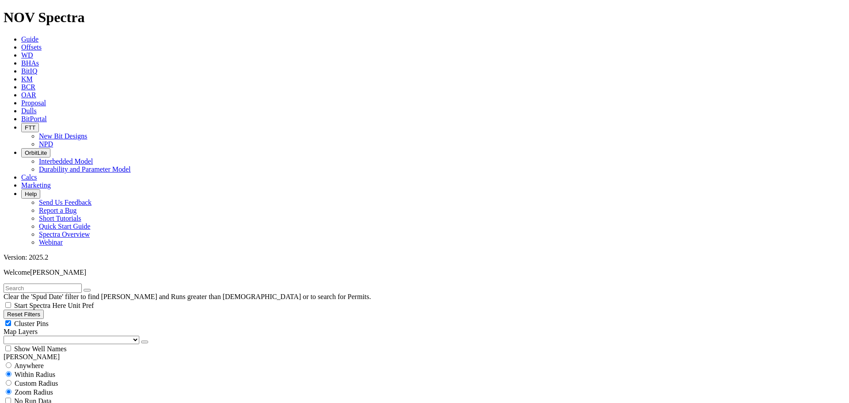
type input "4800"
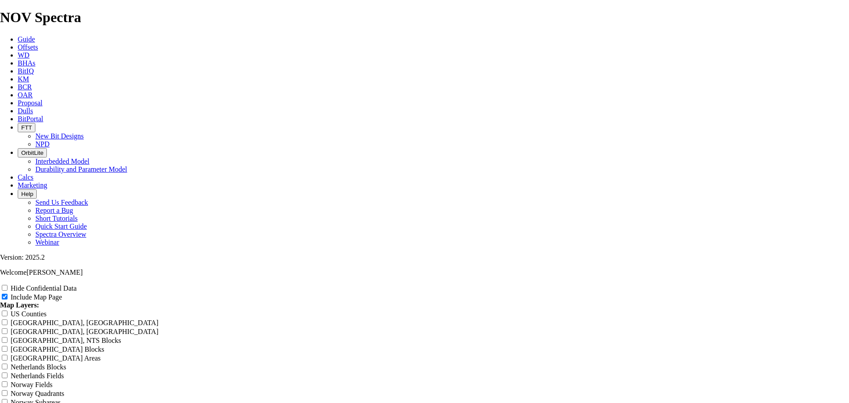
scroll to position [1031, 0]
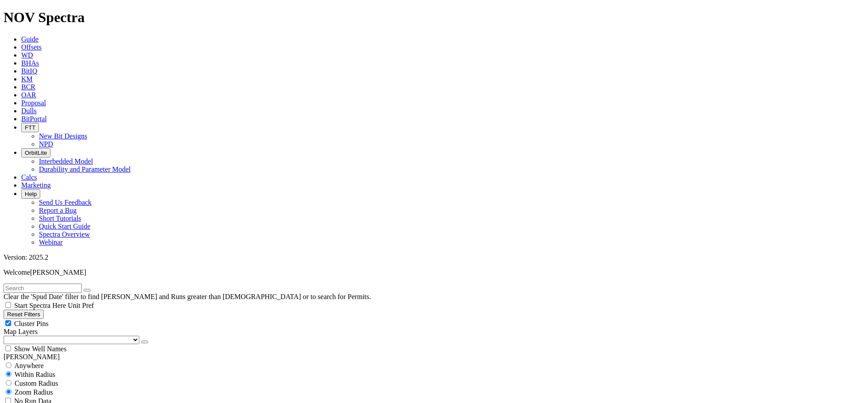
scroll to position [516, 0]
type input "2000"
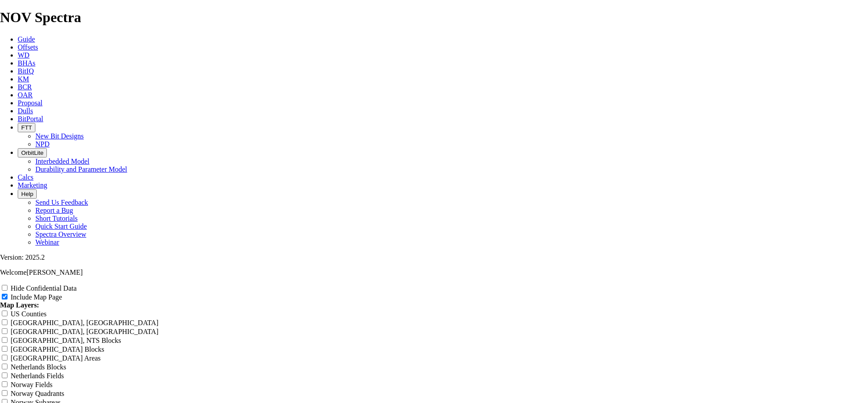
scroll to position [508, 0]
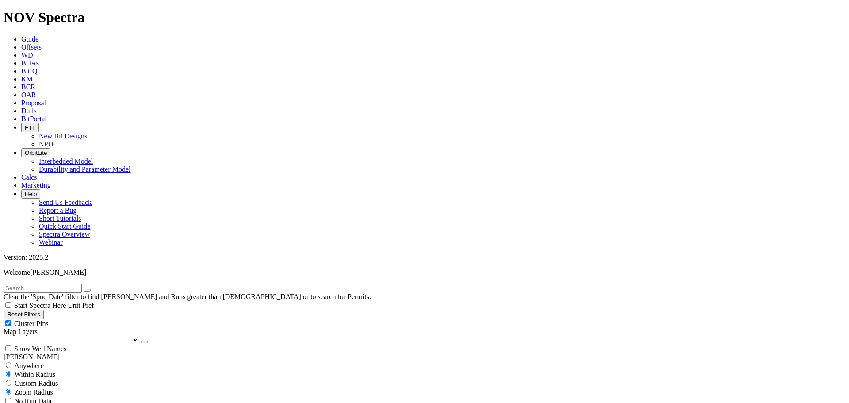
scroll to position [516, 0]
drag, startPoint x: 51, startPoint y: 267, endPoint x: 107, endPoint y: 267, distance: 56.1
drag, startPoint x: 118, startPoint y: 268, endPoint x: 154, endPoint y: 269, distance: 35.8
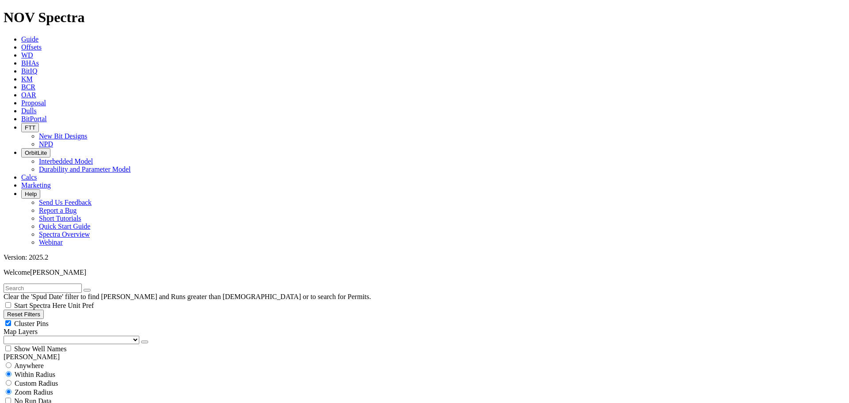
type input "2000"
type input "[DATE]"
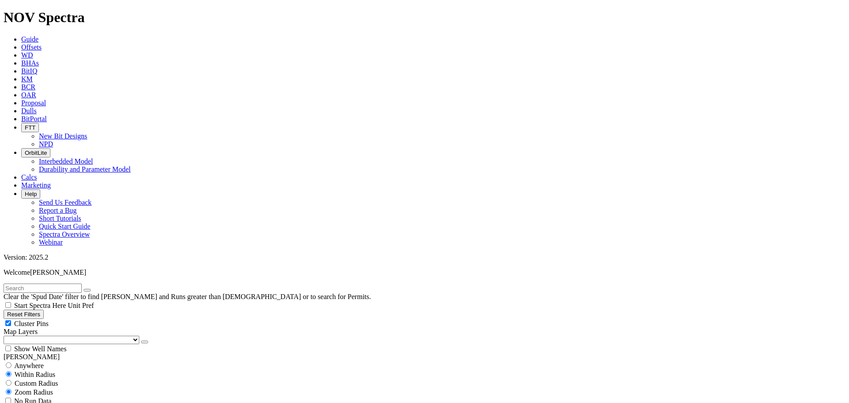
select select
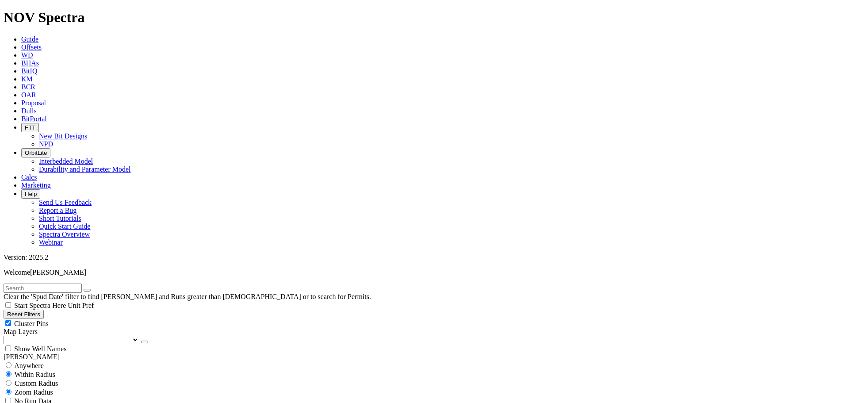
type input "200"
drag, startPoint x: 49, startPoint y: 319, endPoint x: 118, endPoint y: 319, distance: 68.5
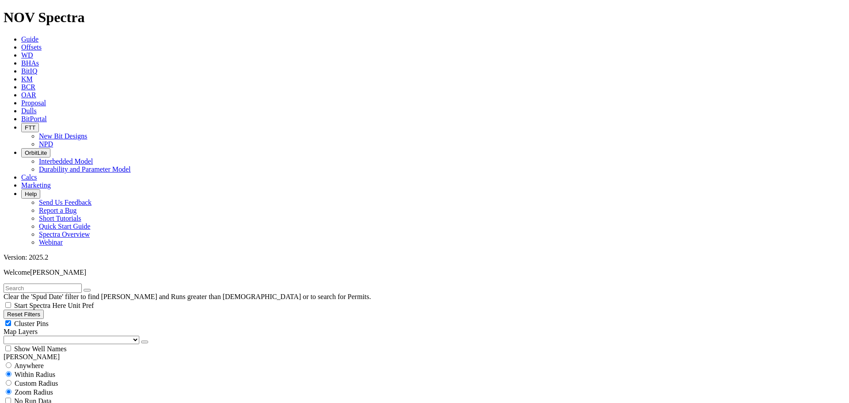
type input "3000"
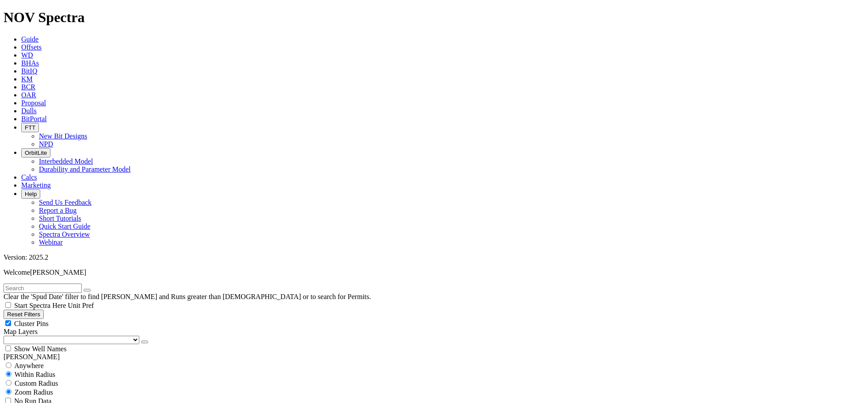
scroll to position [3660, 0]
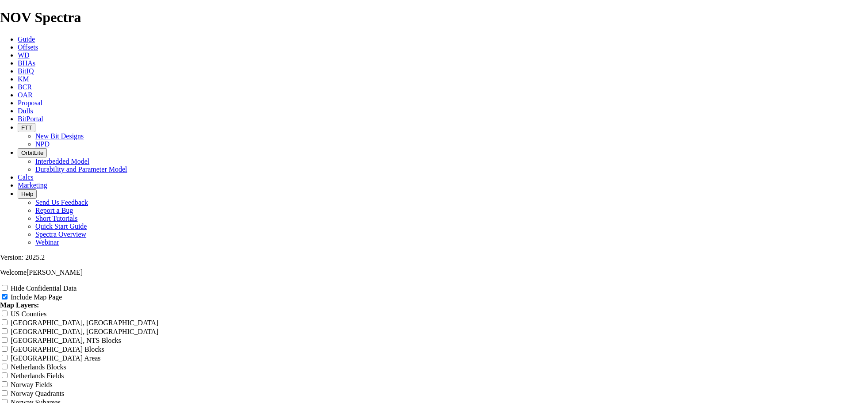
scroll to position [1763, 0]
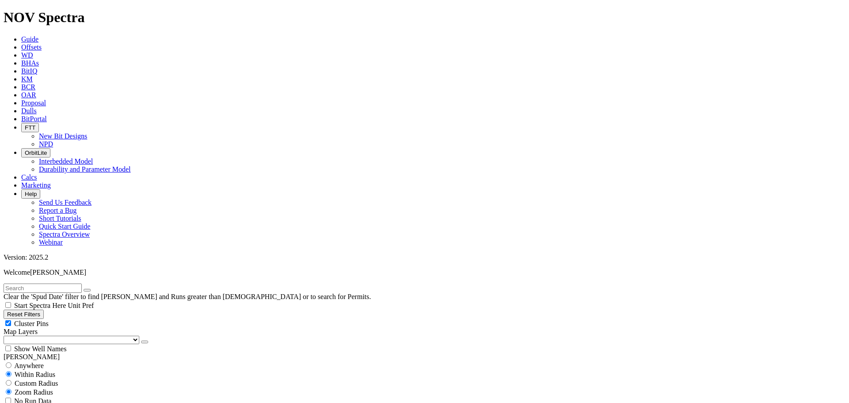
scroll to position [895, 0]
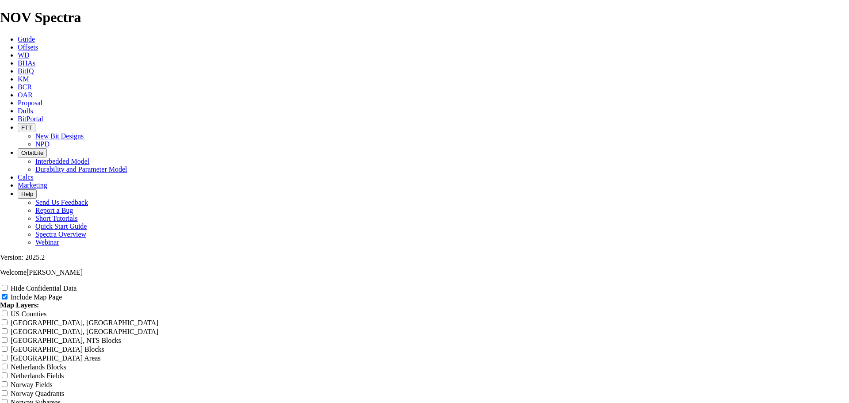
scroll to position [1135, 0]
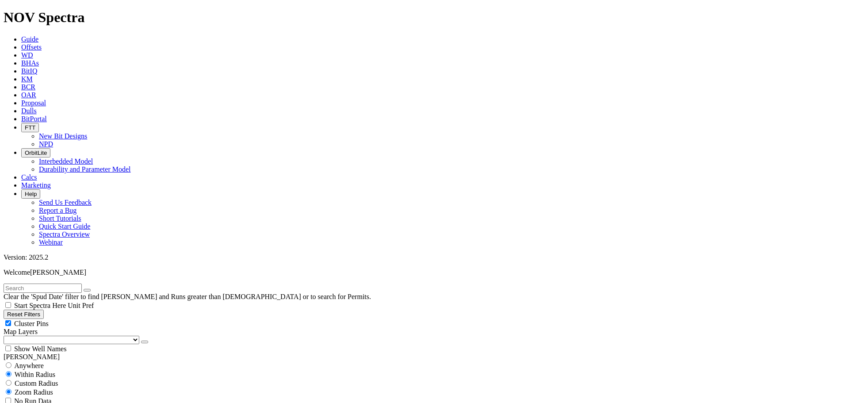
select select
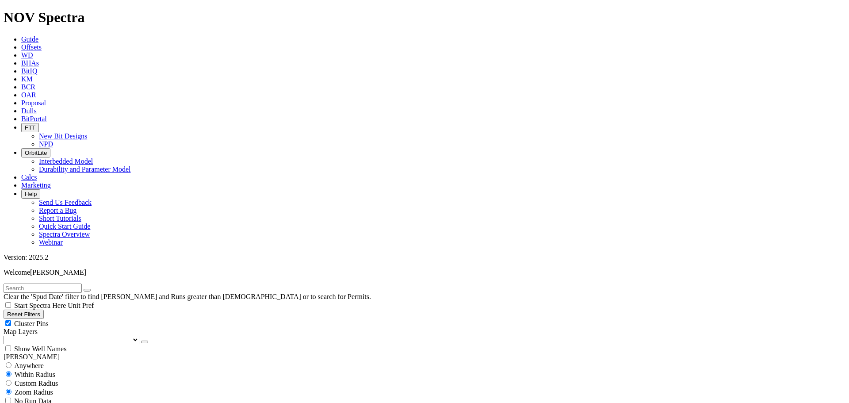
scroll to position [3378, 0]
